Goal: Task Accomplishment & Management: Use online tool/utility

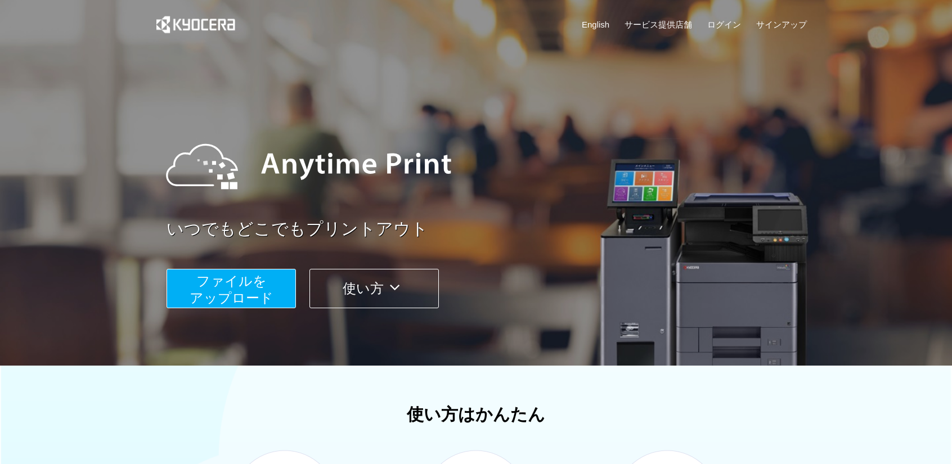
click at [277, 284] on button "ファイルを ​​アップロード" at bounding box center [231, 288] width 129 height 39
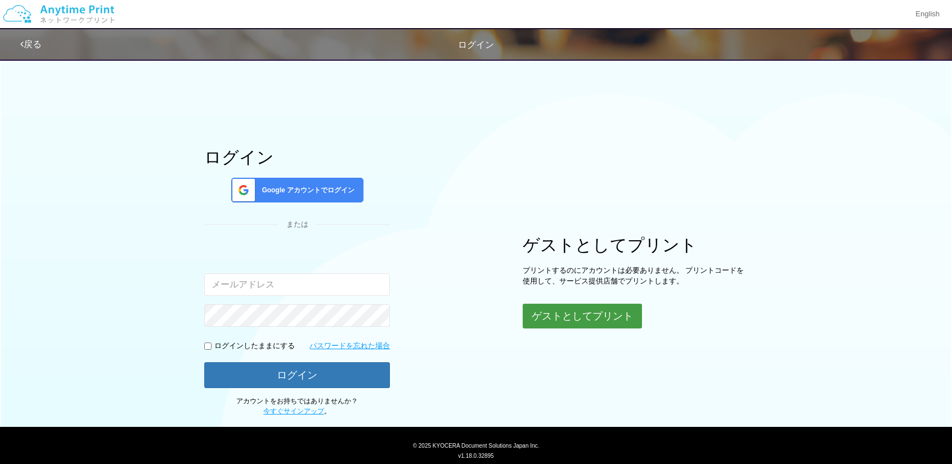
click at [565, 308] on button "ゲストとしてプリント" at bounding box center [582, 316] width 119 height 25
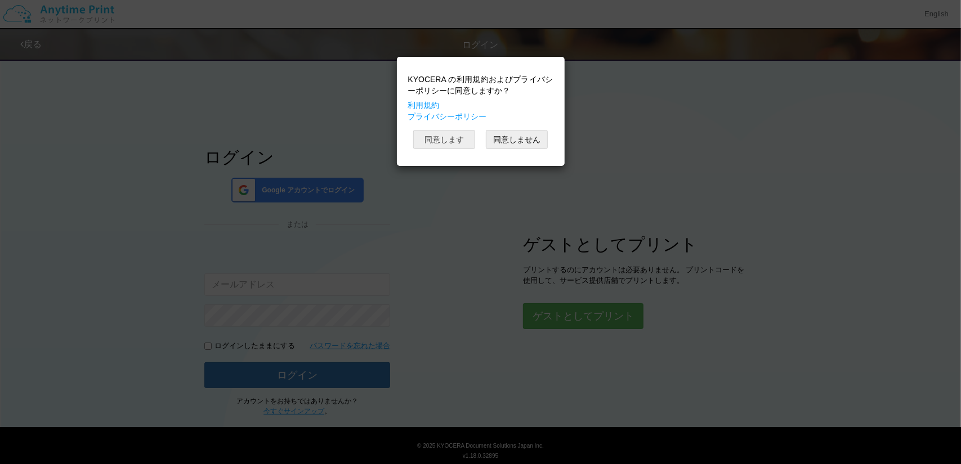
click at [449, 133] on button "同意します" at bounding box center [444, 139] width 62 height 19
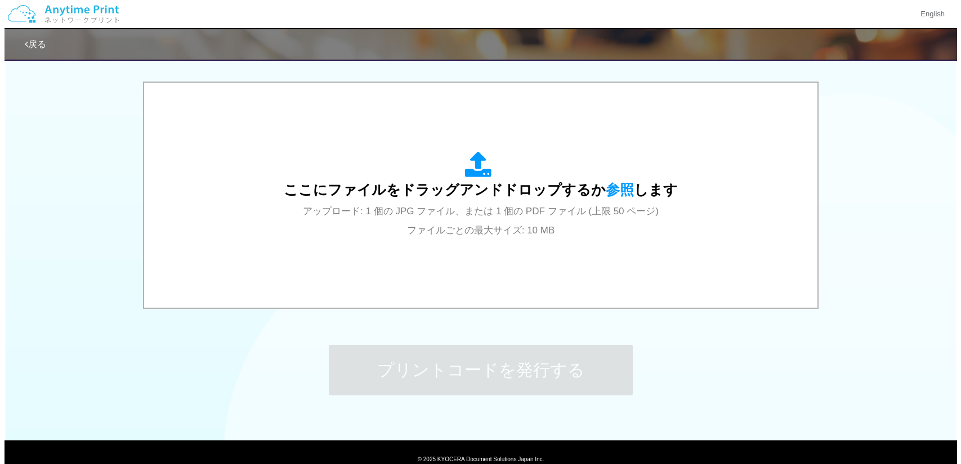
scroll to position [348, 0]
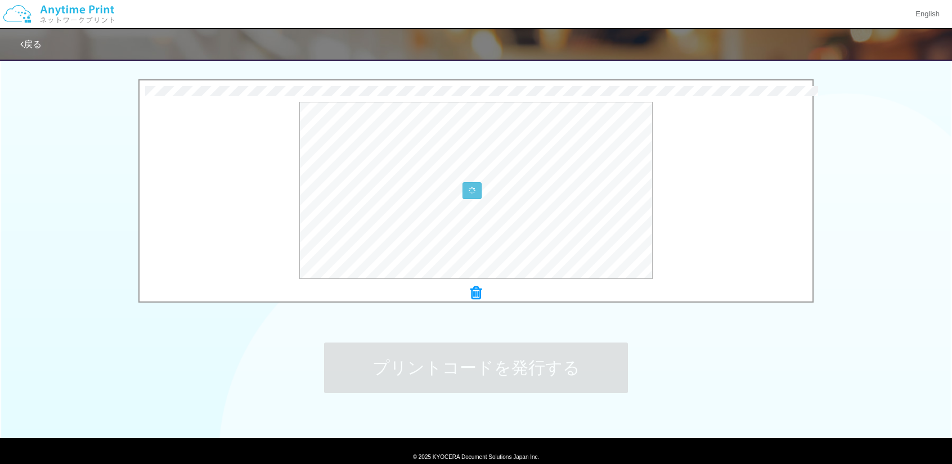
click at [753, 239] on div at bounding box center [476, 190] width 673 height 177
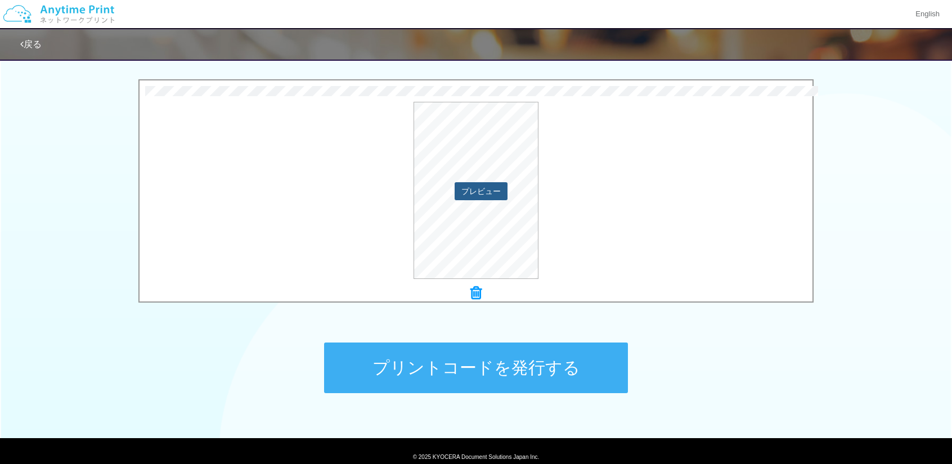
click at [474, 189] on button "プレビュー" at bounding box center [481, 191] width 53 height 18
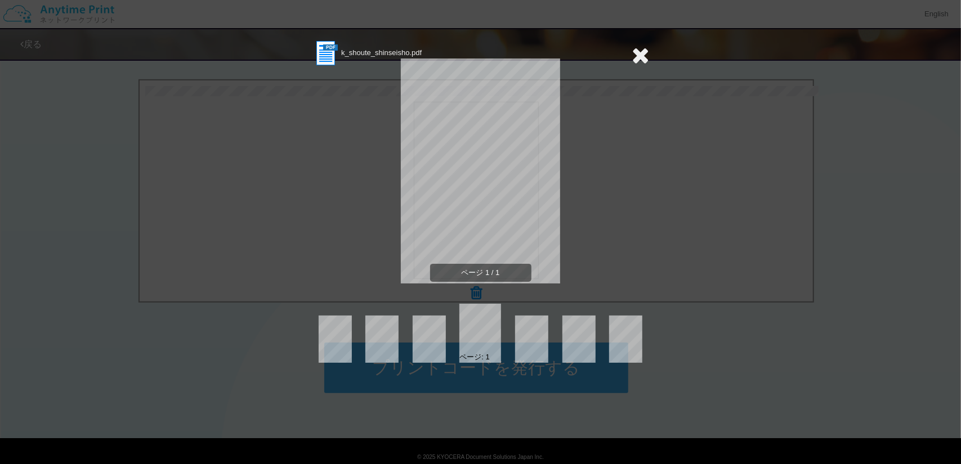
click at [643, 55] on icon at bounding box center [640, 55] width 17 height 23
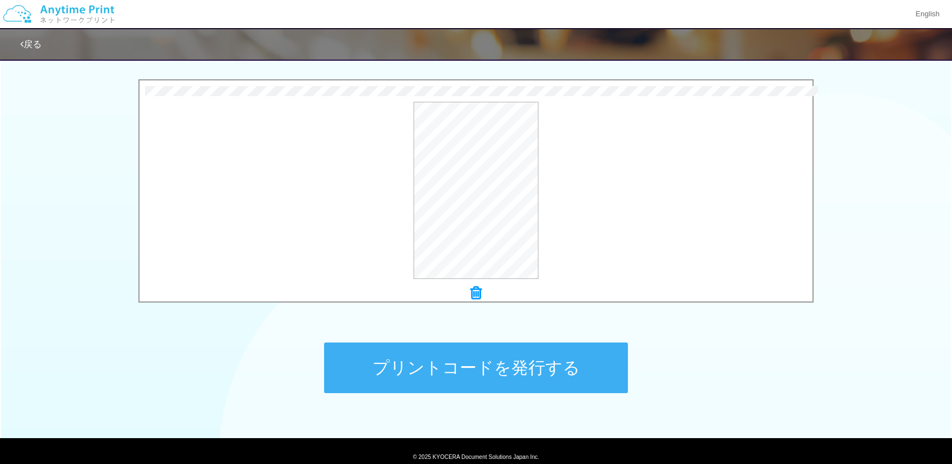
click at [455, 357] on button "プリントコードを発行する" at bounding box center [476, 368] width 304 height 51
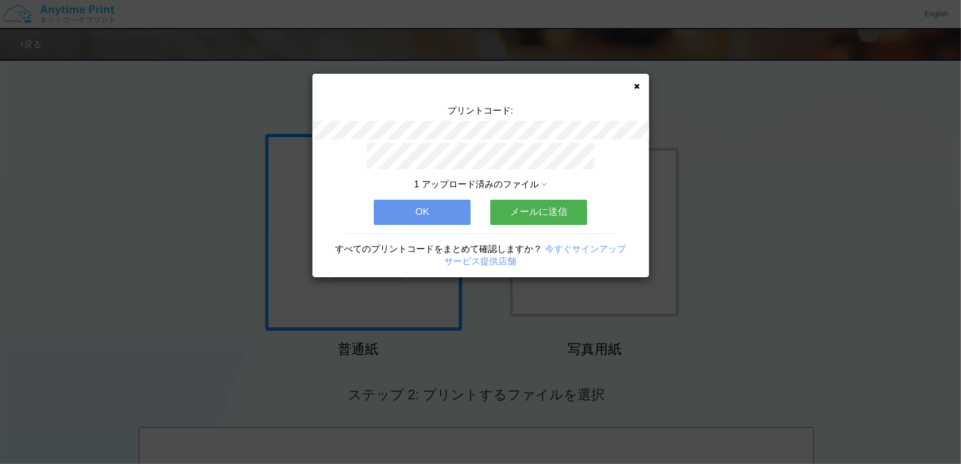
click at [470, 210] on div "1 アップロード済みのファイル OK メールに送信 すべてのプリントコードをまとめて確認しますか？ 今すぐサインアップ サービス提供店舗" at bounding box center [480, 210] width 337 height 135
click at [460, 207] on button "OK" at bounding box center [422, 212] width 97 height 25
